Goal: Task Accomplishment & Management: Complete application form

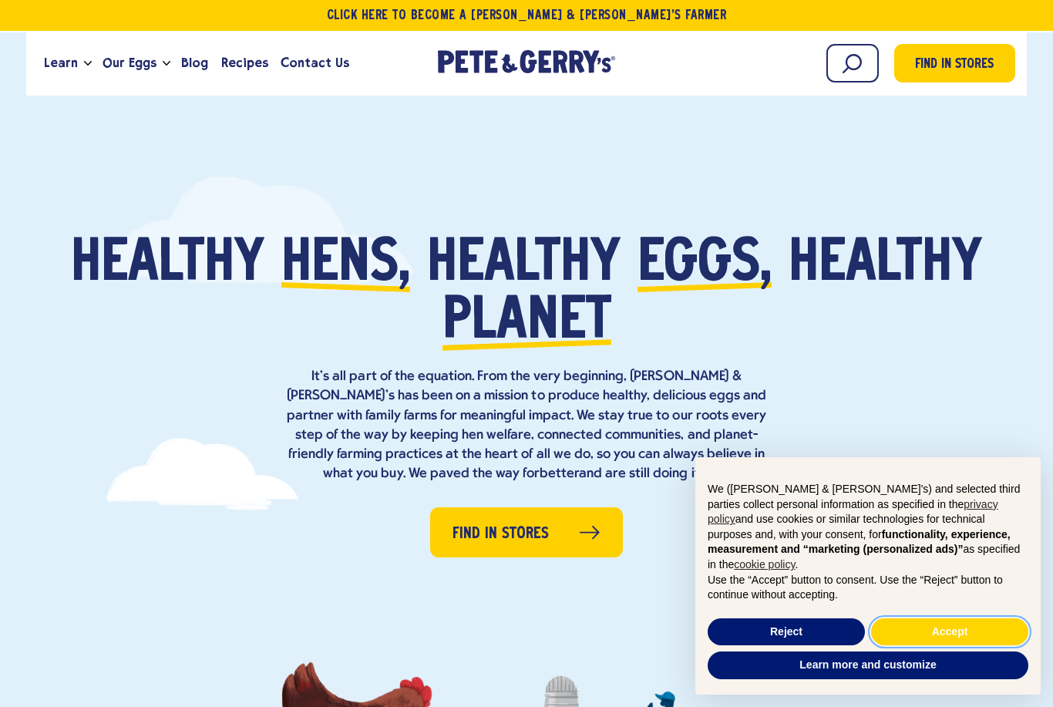
click at [921, 632] on button "Accept" at bounding box center [949, 632] width 157 height 28
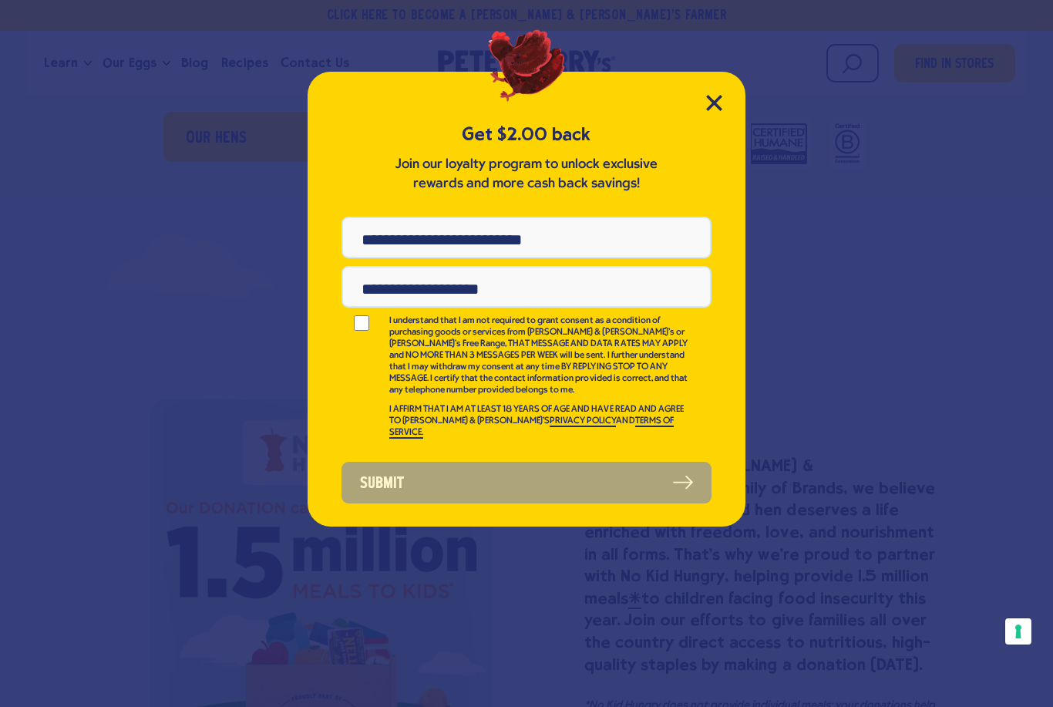
click at [718, 96] on icon "Close Modal" at bounding box center [714, 103] width 16 height 16
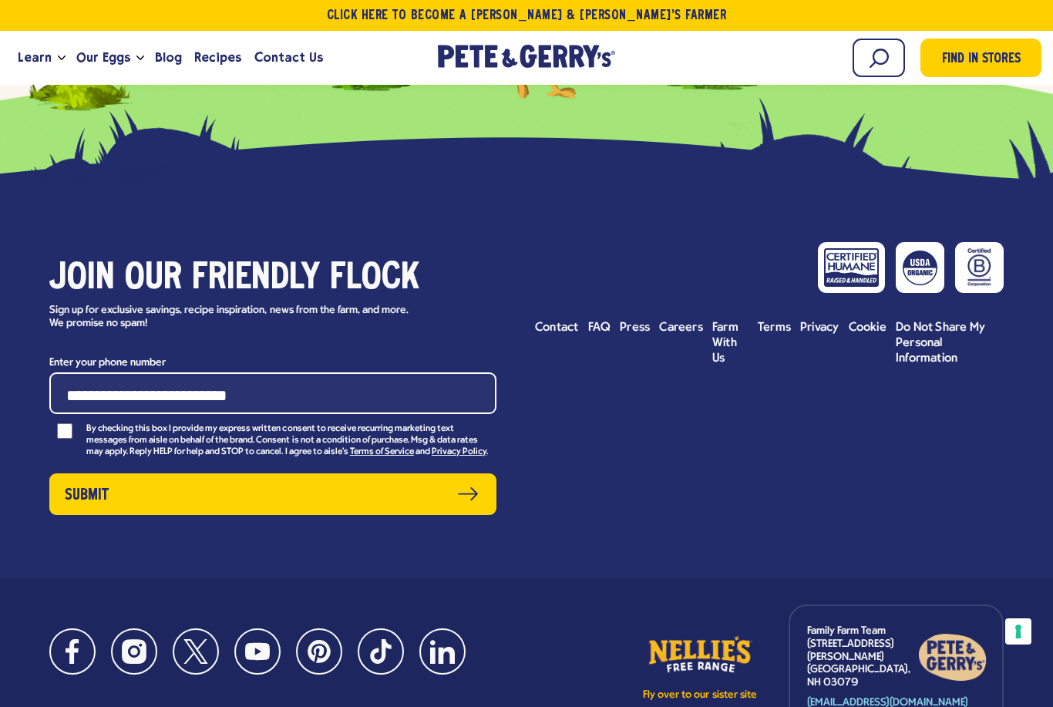
scroll to position [6725, 0]
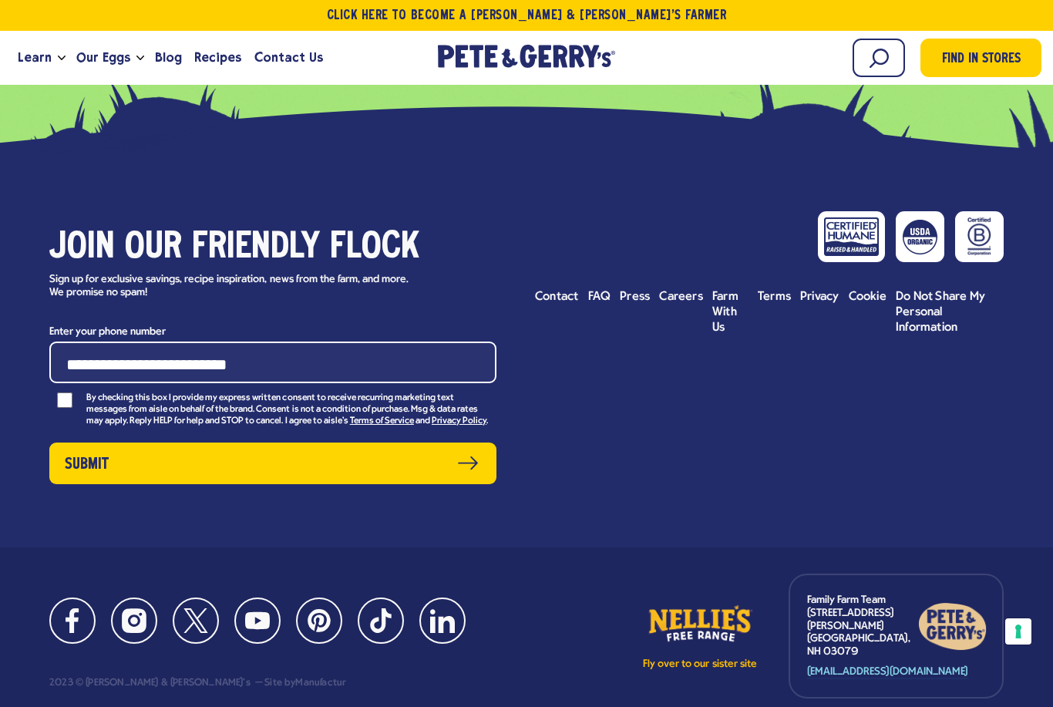
click at [682, 297] on span "Careers" at bounding box center [681, 297] width 44 height 12
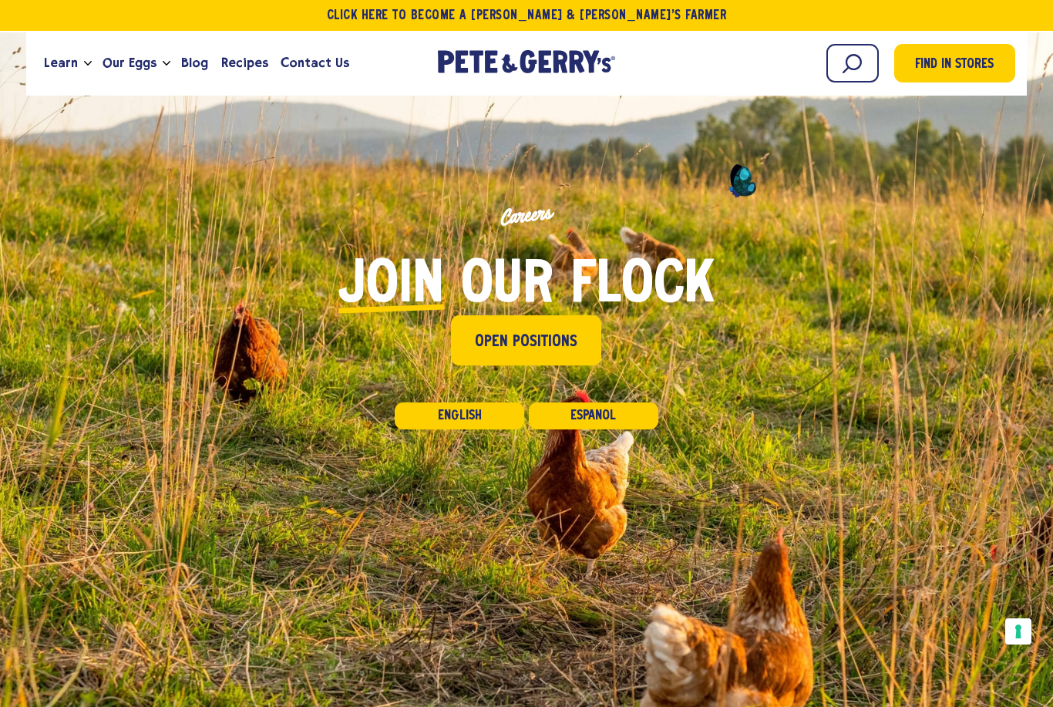
click at [571, 328] on span "Open Positions" at bounding box center [526, 340] width 103 height 27
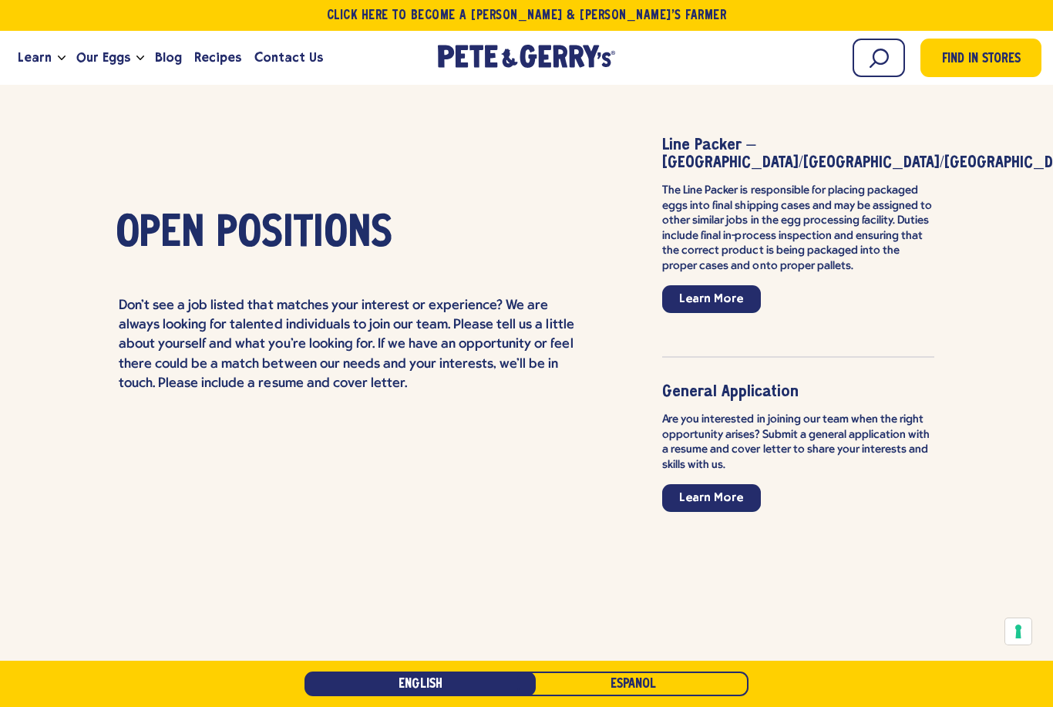
scroll to position [3526, 0]
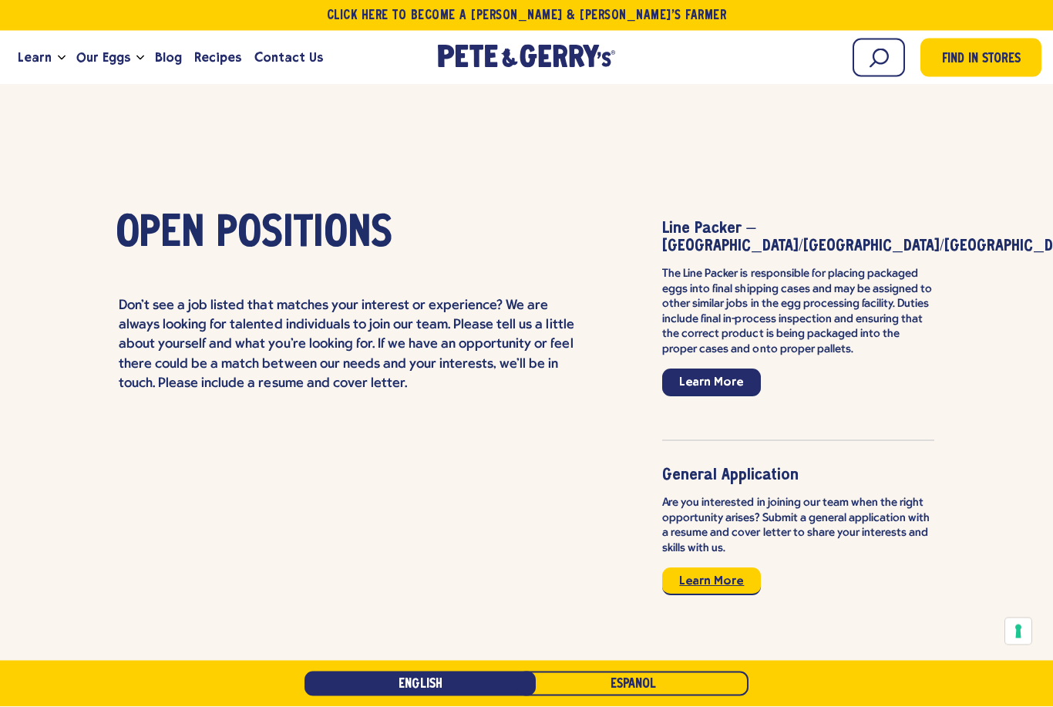
click at [702, 570] on link "Learn More" at bounding box center [711, 582] width 99 height 28
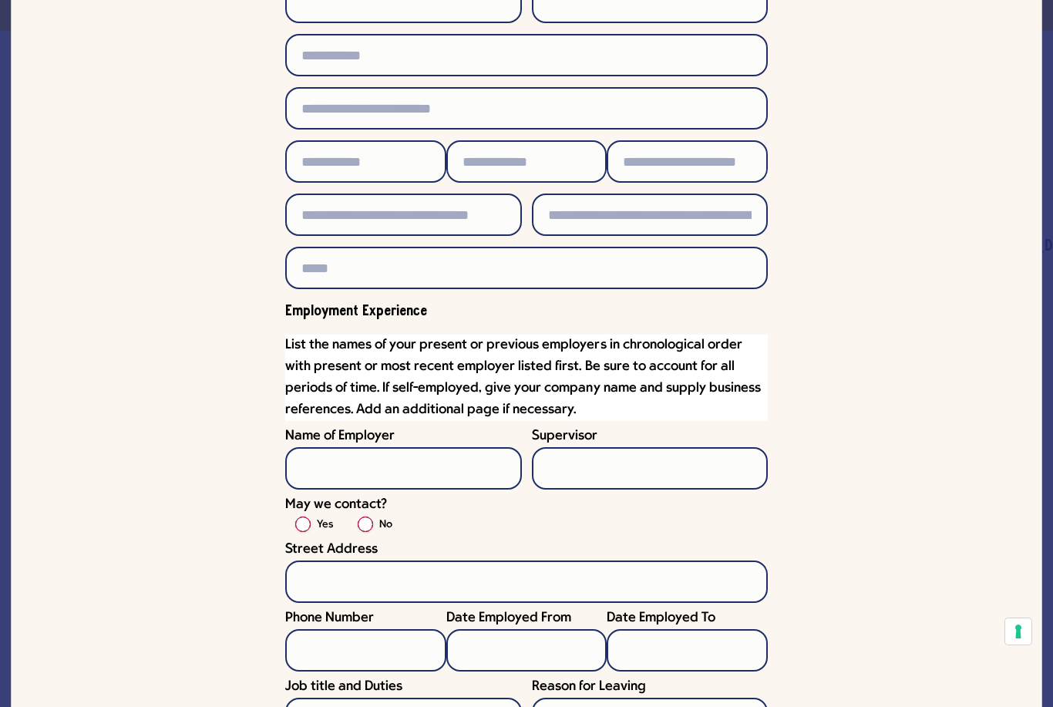
scroll to position [686, 0]
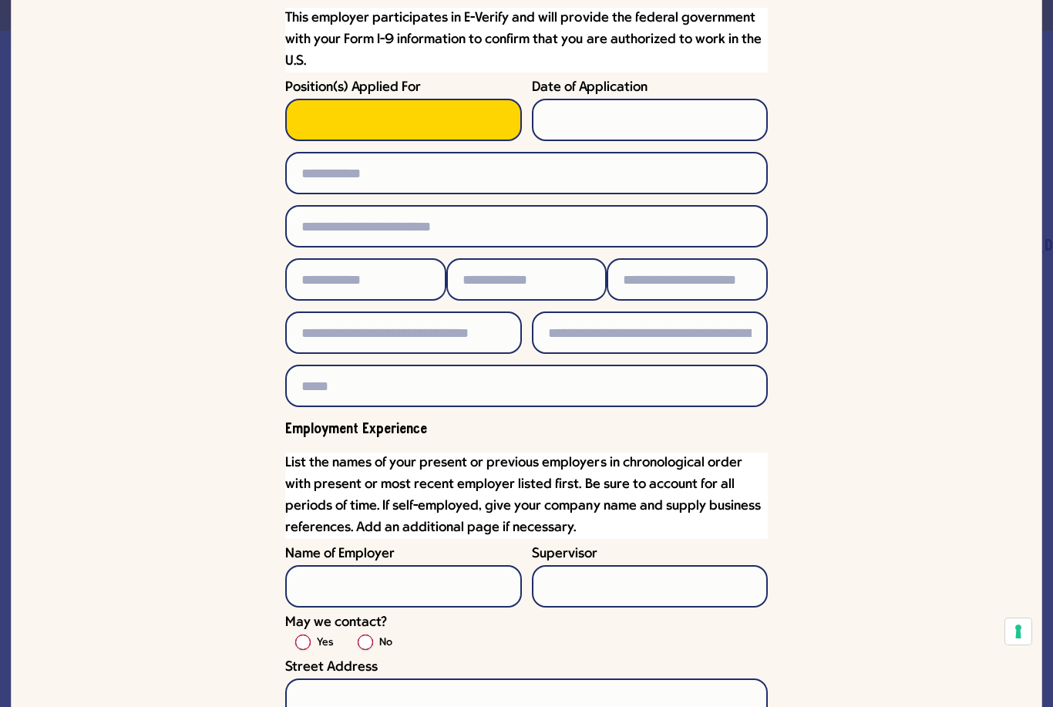
click at [438, 109] on input "Position(s) Applied For" at bounding box center [403, 120] width 237 height 42
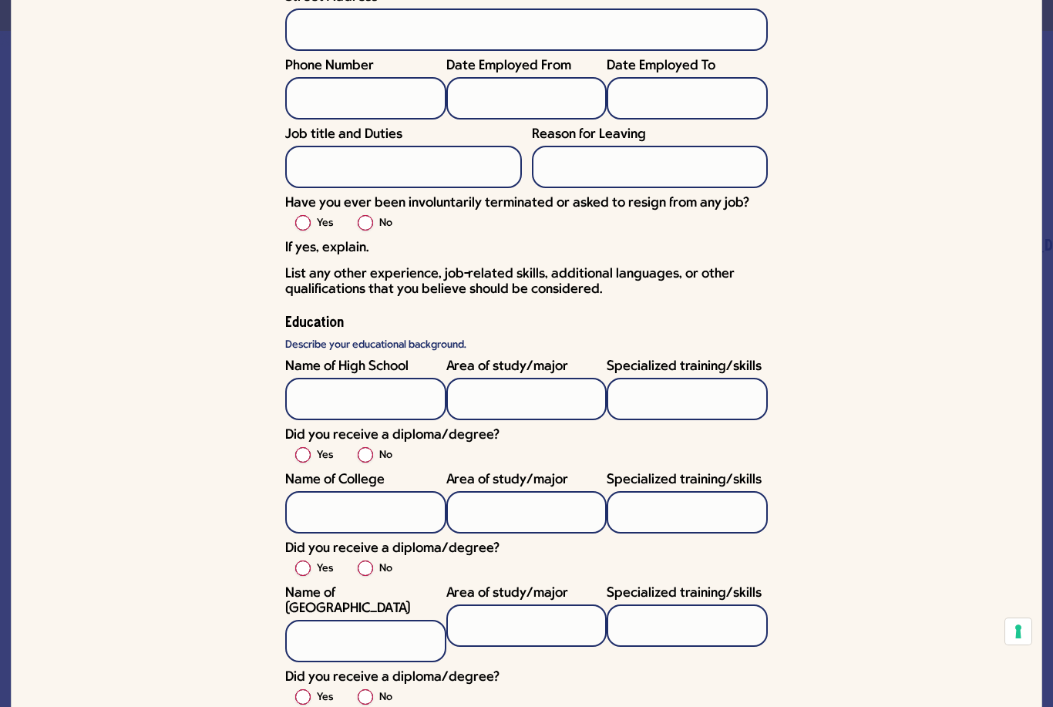
scroll to position [1782, 0]
